Goal: Navigation & Orientation: Understand site structure

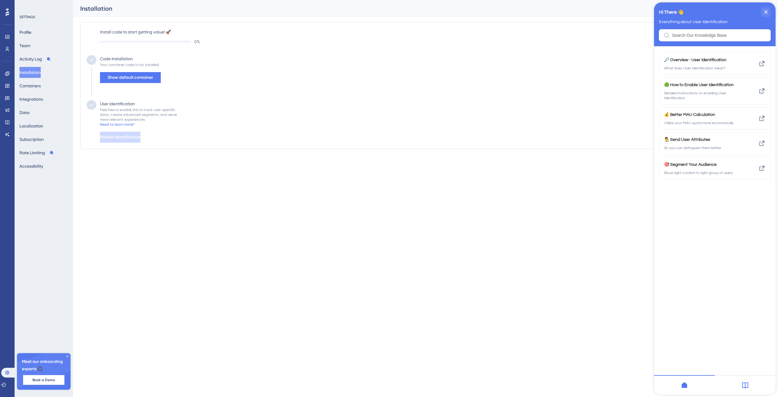
click at [268, 0] on html "2 Get Started! Performance Users Engagement Widgets Feedback Product Updates Kn…" at bounding box center [389, 0] width 778 height 0
click at [8, 84] on icon at bounding box center [7, 85] width 5 height 5
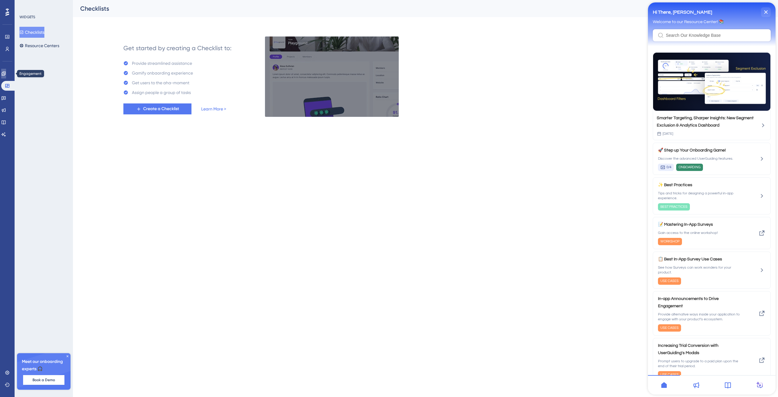
click at [6, 74] on icon at bounding box center [3, 73] width 5 height 5
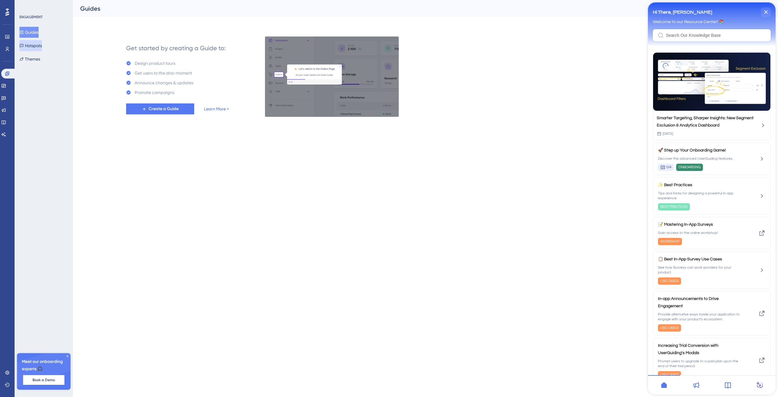
click at [32, 50] on button "Hotspots" at bounding box center [30, 45] width 22 height 11
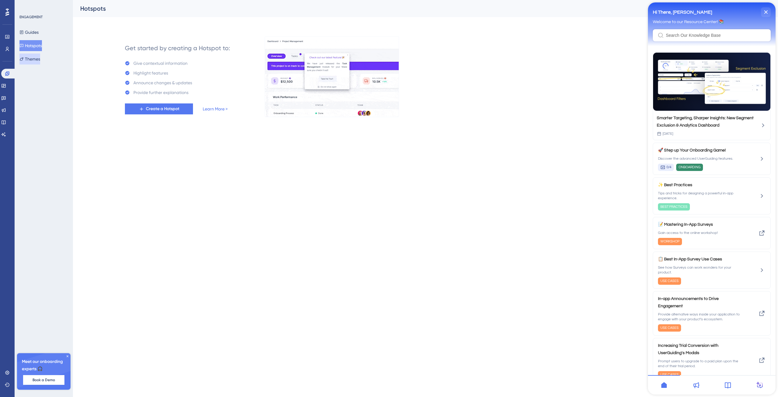
click at [40, 61] on button "Themes" at bounding box center [29, 59] width 21 height 11
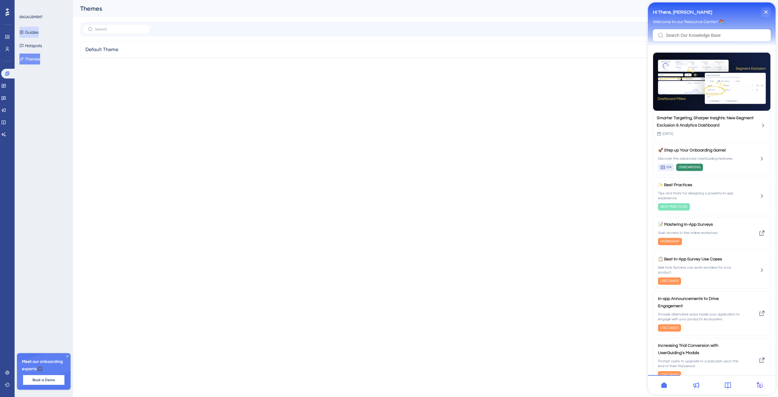
click at [34, 32] on button "Guides" at bounding box center [28, 32] width 19 height 11
